Goal: Transaction & Acquisition: Purchase product/service

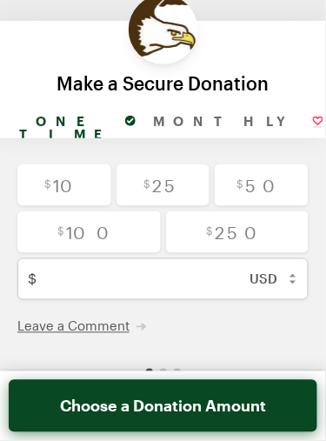
scroll to position [11, 0]
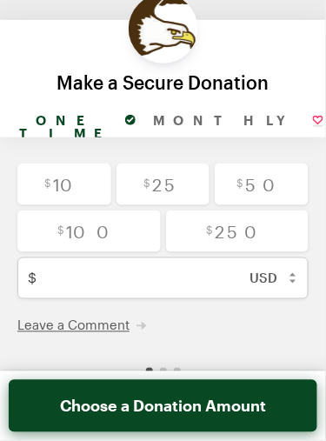
click at [214, 411] on link "Secure Donations Powered by GiveForms" at bounding box center [163, 410] width 149 height 16
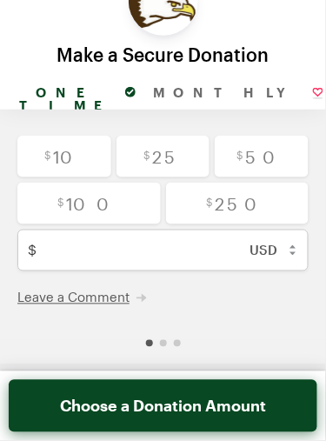
scroll to position [54, 0]
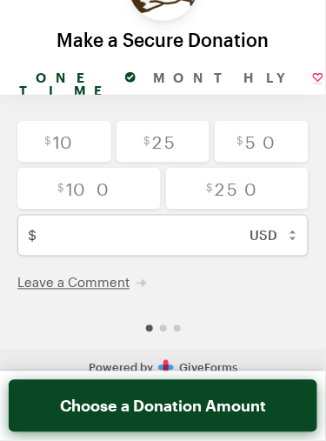
click at [218, 369] on link "Secure Donations Powered by GiveForms" at bounding box center [163, 368] width 149 height 16
click at [233, 414] on button "Choose a Donation Amount" at bounding box center [163, 406] width 309 height 52
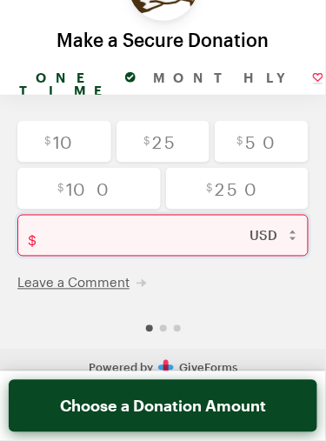
click at [127, 243] on input "text" at bounding box center [175, 236] width 265 height 42
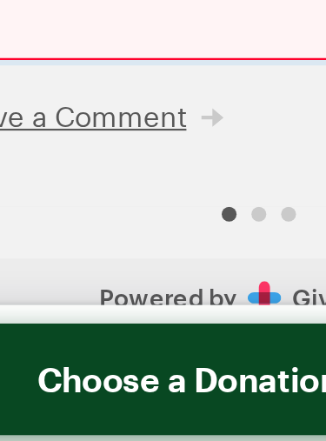
type input "2"
checkbox input "false"
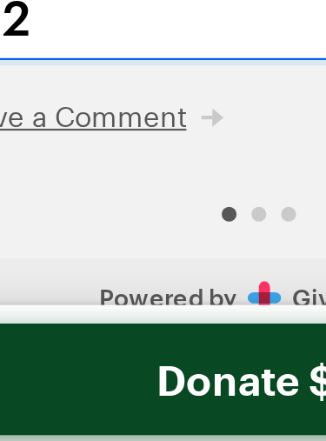
type input "20"
checkbox input "false"
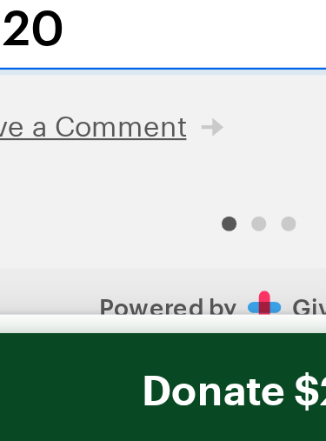
type input "200"
checkbox input "false"
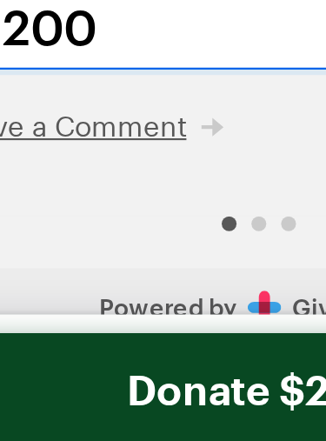
type input "2006"
checkbox input "false"
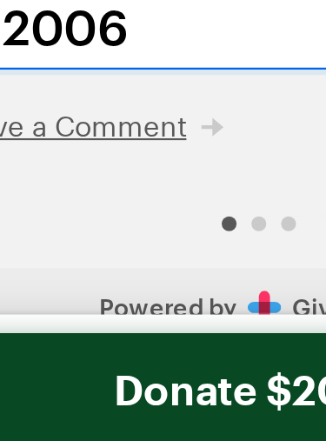
type input "20067"
checkbox input "false"
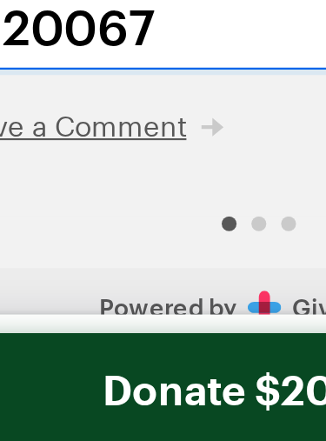
type input "200678"
checkbox input "false"
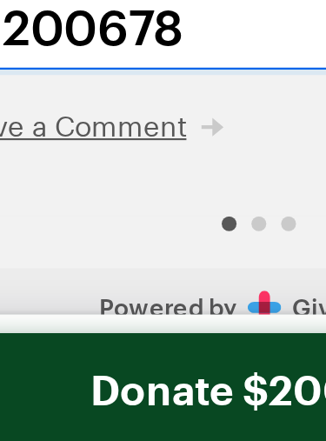
type input "2006780"
checkbox input "false"
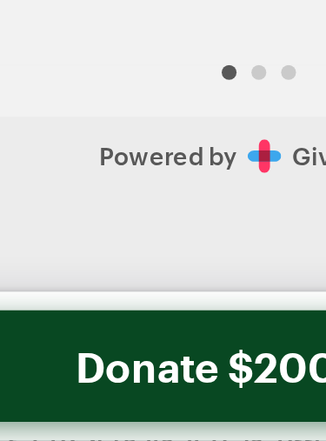
scroll to position [122, 0]
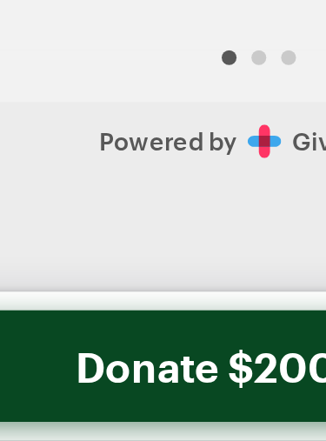
type input "2006780"
click at [150, 414] on button "Donate $2006780" at bounding box center [163, 406] width 309 height 52
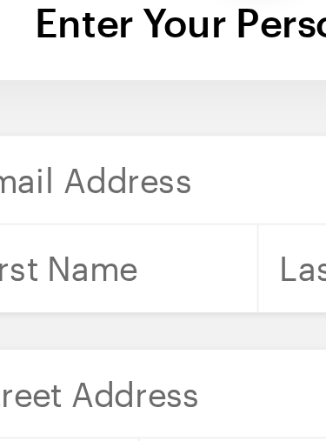
scroll to position [0, 0]
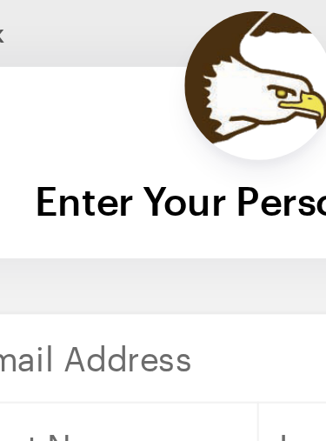
click at [171, 90] on div "Enter Your Personal Info" at bounding box center [164, 93] width 294 height 20
click at [175, 42] on img at bounding box center [164, 40] width 70 height 70
click at [175, 92] on div "Enter Your Personal Info" at bounding box center [164, 93] width 294 height 20
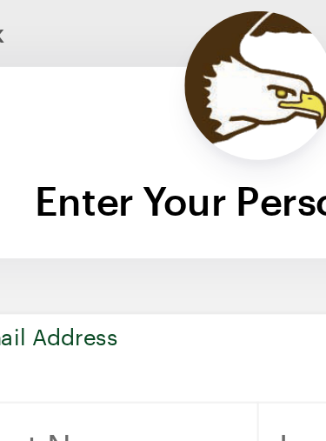
click at [174, 154] on input "email" at bounding box center [162, 168] width 291 height 42
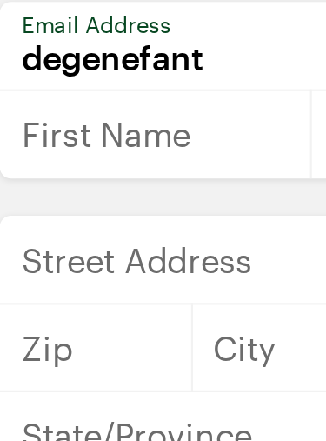
type input "degenefantu"
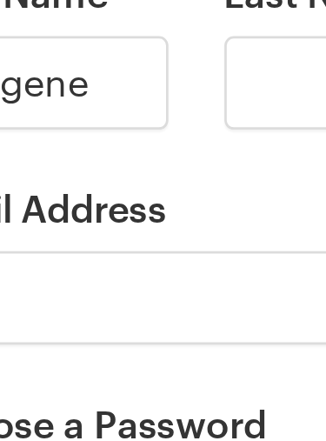
scroll to position [18, 0]
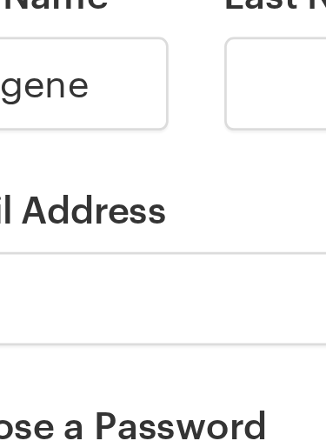
type input "Degene"
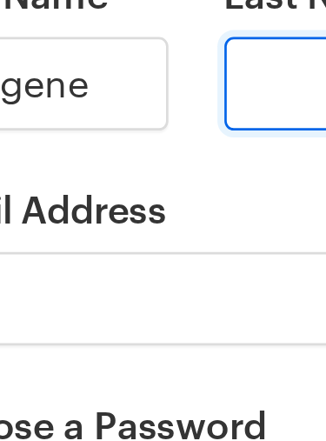
click at [192, 289] on input "Last Name" at bounding box center [221, 301] width 94 height 35
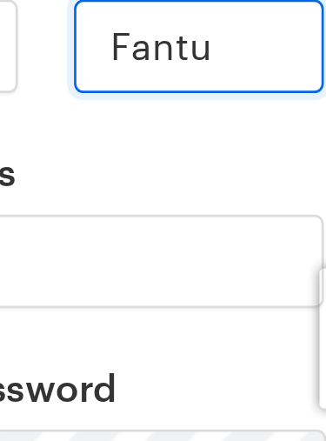
scroll to position [37, 0]
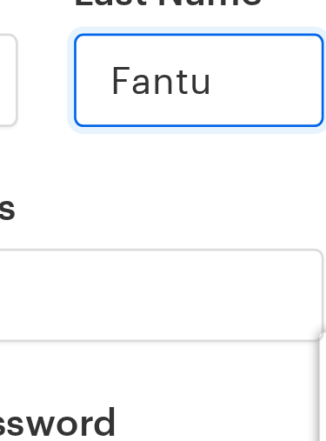
type input "Fantu"
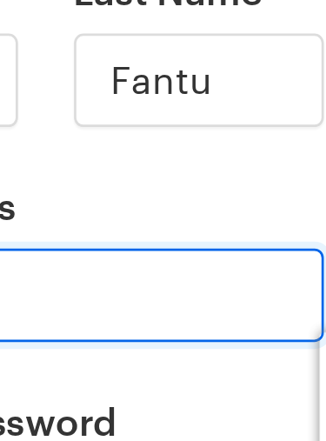
click at [225, 345] on input "Email Address" at bounding box center [163, 362] width 208 height 35
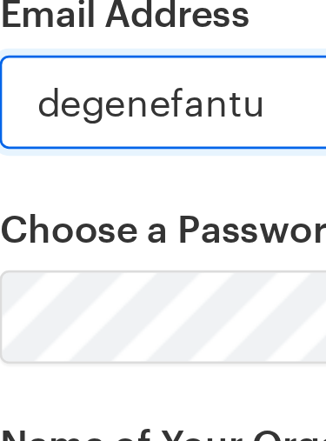
scroll to position [85, 0]
type input "degenefantu"
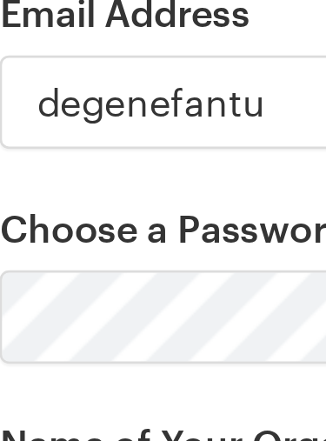
click at [153, 341] on form "Create your free account First Name Degene Last Name [PERSON_NAME] Email Addres…" at bounding box center [162, 343] width 291 height 522
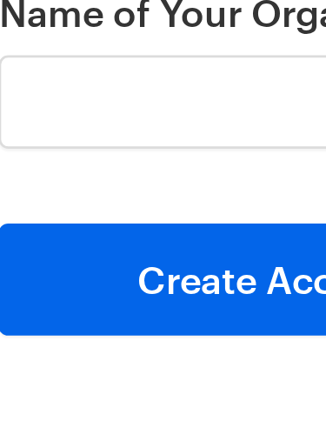
click at [163, 269] on button "Create Account" at bounding box center [163, 290] width 208 height 42
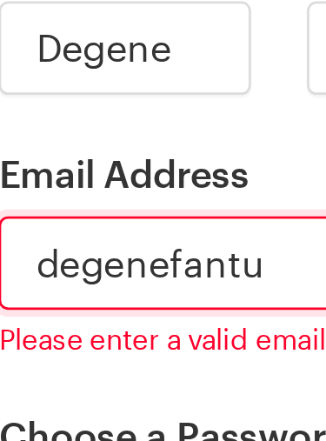
scroll to position [296, 0]
